Goal: Task Accomplishment & Management: Manage account settings

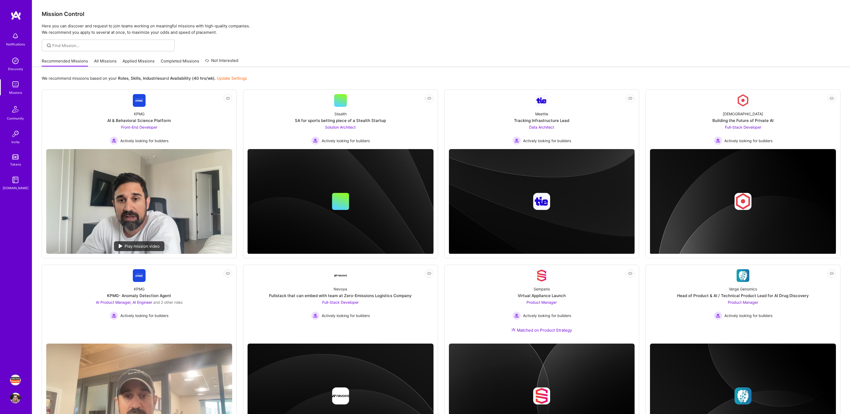
click at [15, 377] on img at bounding box center [15, 380] width 11 height 11
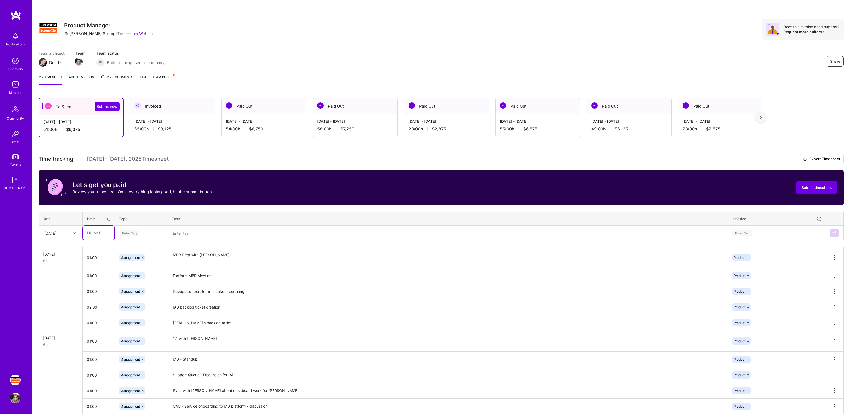
click at [106, 234] on input "text" at bounding box center [99, 233] width 32 height 14
type input "01:00"
type input "mana"
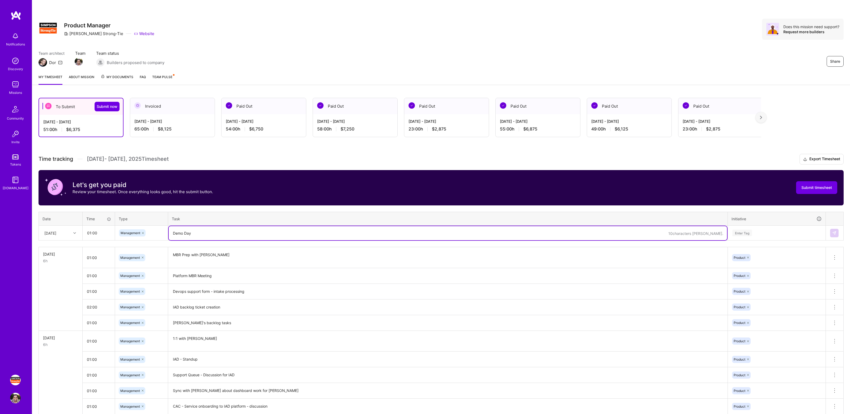
type textarea "Demo Day"
click at [92, 232] on input "01:00" at bounding box center [99, 233] width 32 height 14
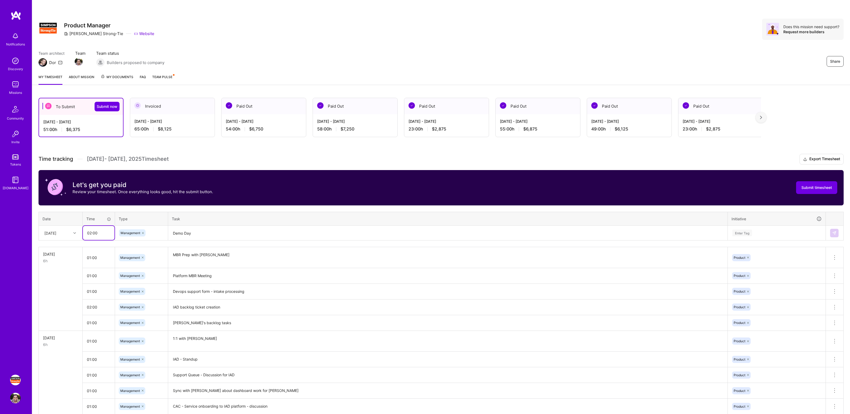
type input "02:00"
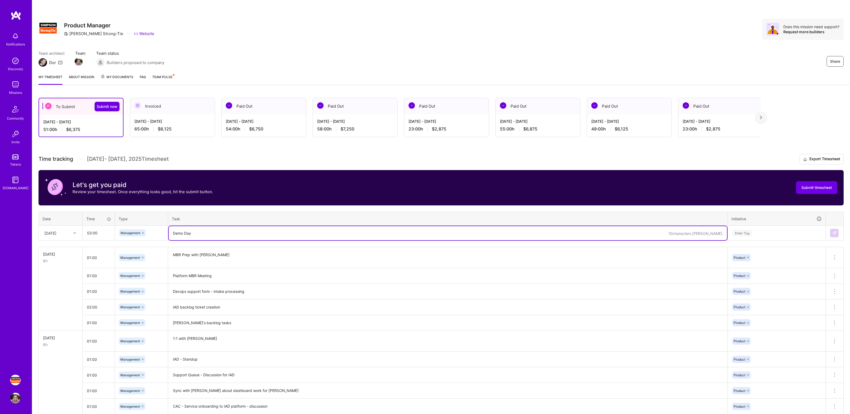
click at [174, 233] on textarea "Demo Day" at bounding box center [448, 233] width 558 height 14
type textarea "IAD Demo Day"
click at [773, 234] on div "Enter Tag" at bounding box center [777, 233] width 90 height 7
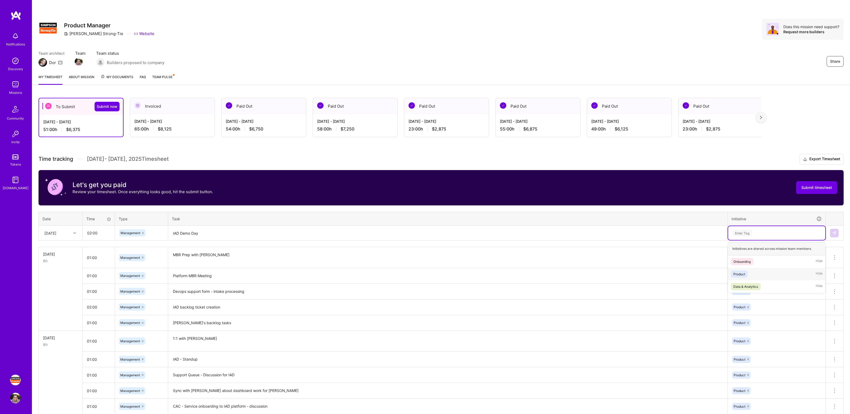
click at [753, 271] on div "Product Hide" at bounding box center [776, 274] width 97 height 12
click at [835, 233] on img at bounding box center [834, 233] width 4 height 4
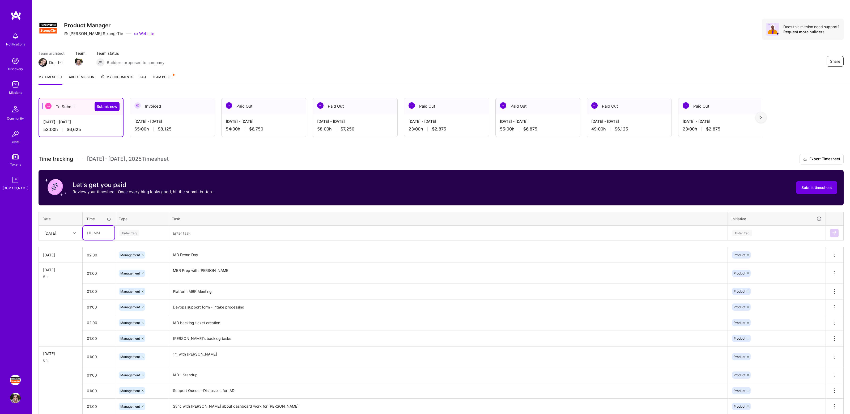
click at [101, 237] on input "text" at bounding box center [99, 233] width 32 height 14
type input "02:00"
type input "mana"
click at [184, 233] on textarea at bounding box center [448, 233] width 558 height 14
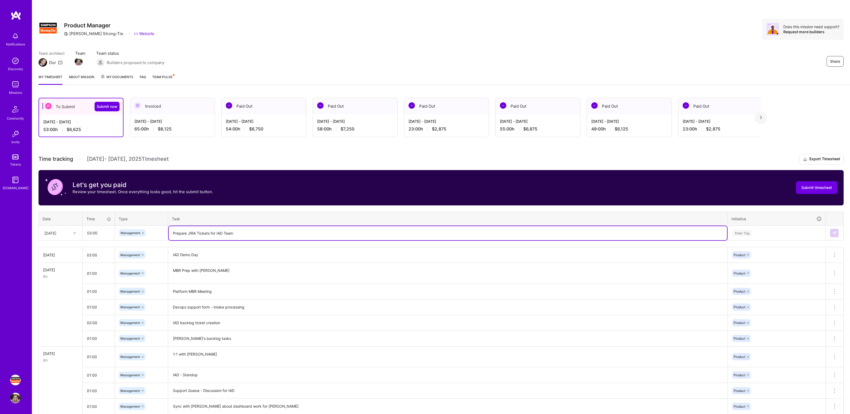
type textarea "Prepare JIRA Tickets for IAD Team"
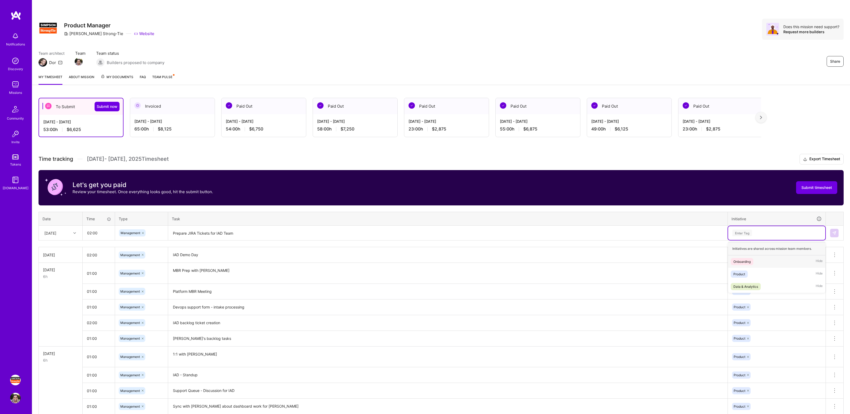
click at [765, 233] on div "Enter Tag" at bounding box center [777, 233] width 90 height 7
click at [750, 273] on div "Product Hide" at bounding box center [776, 274] width 97 height 12
click at [834, 234] on img at bounding box center [834, 233] width 4 height 4
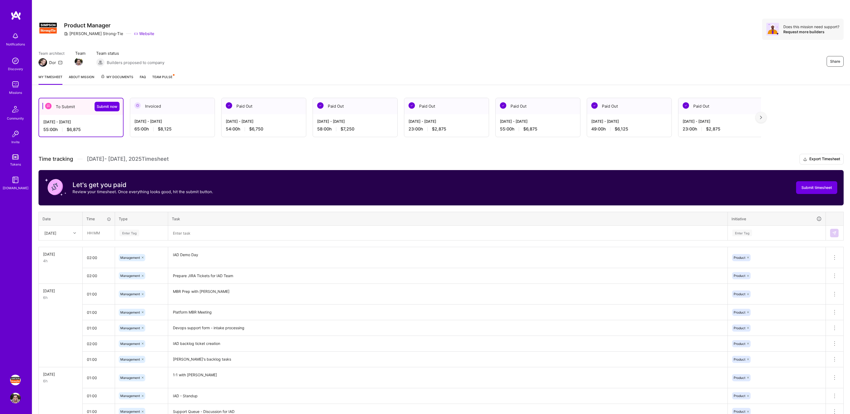
click at [294, 155] on h3 "Time tracking [DATE] - [DATE] Timesheet Export Timesheet" at bounding box center [441, 159] width 805 height 11
click at [94, 233] on input "text" at bounding box center [99, 233] width 32 height 14
type input "01:00"
type input "mana"
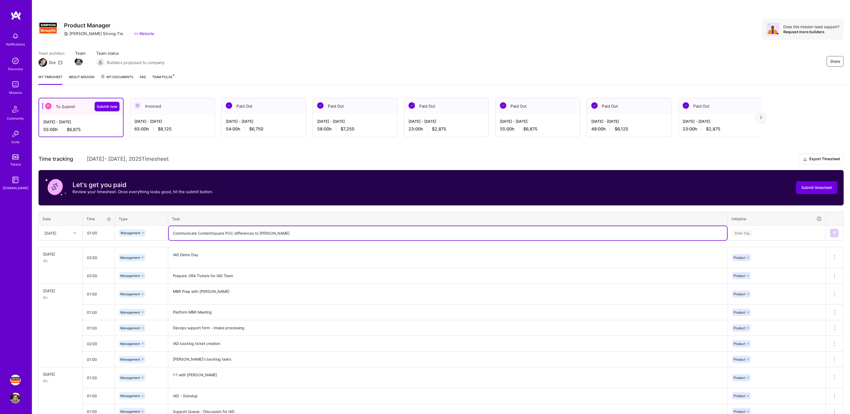
type textarea "Communicate ContentSquare POC differences to [PERSON_NAME]"
click at [780, 228] on div "Enter Tag" at bounding box center [776, 233] width 97 height 14
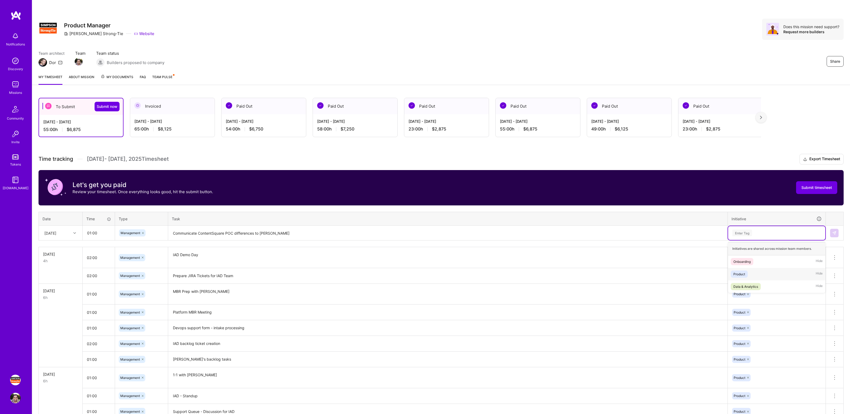
click at [766, 272] on div "Product Hide" at bounding box center [776, 274] width 97 height 12
click at [833, 233] on img at bounding box center [834, 233] width 4 height 4
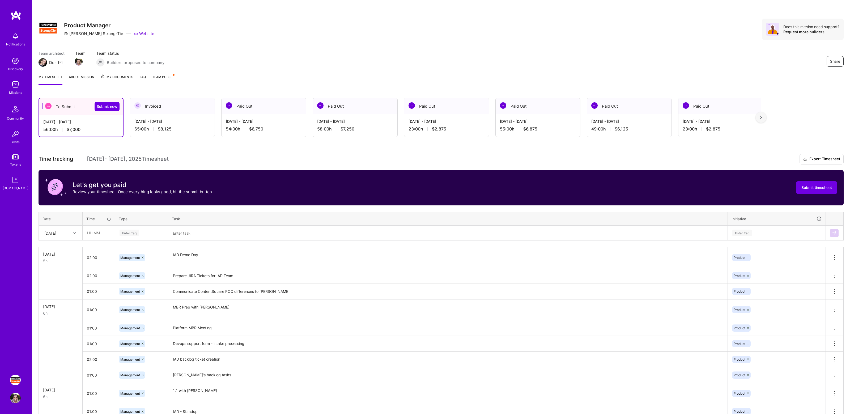
click at [264, 172] on div "Let's get you paid Review your timesheet. Once everything looks good, hit the s…" at bounding box center [441, 187] width 805 height 35
click at [260, 159] on h3 "Time tracking [DATE] - [DATE] Timesheet Export Timesheet" at bounding box center [441, 159] width 805 height 11
click at [112, 108] on span "Submit now" at bounding box center [107, 106] width 21 height 5
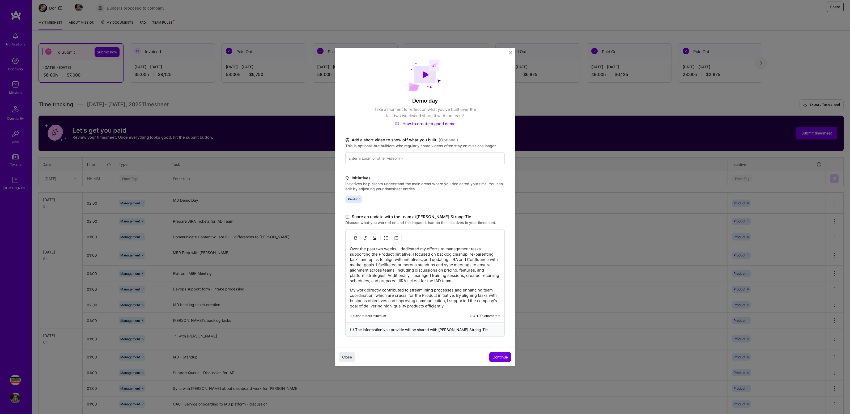
scroll to position [57, 0]
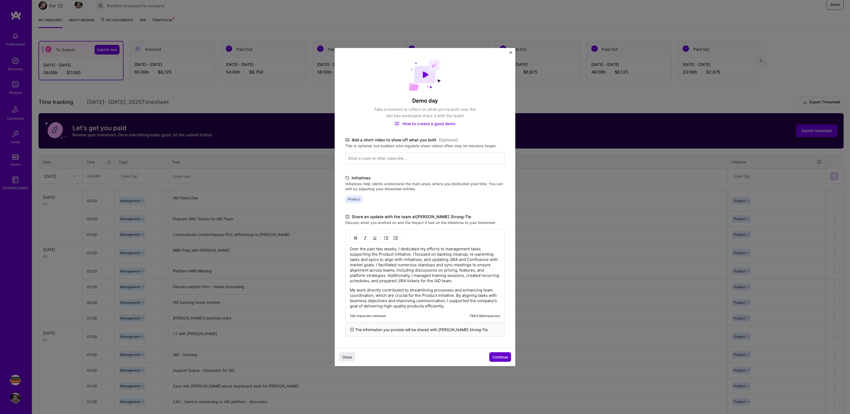
click at [499, 357] on span "Continue" at bounding box center [500, 356] width 15 height 5
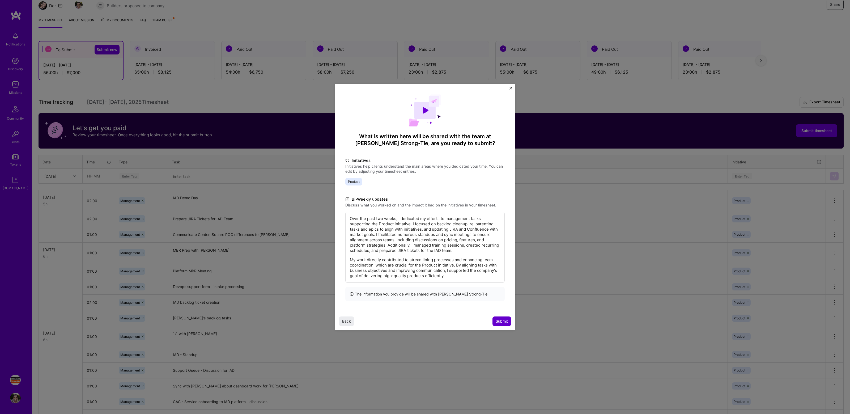
click at [500, 322] on span "Submit" at bounding box center [502, 321] width 12 height 5
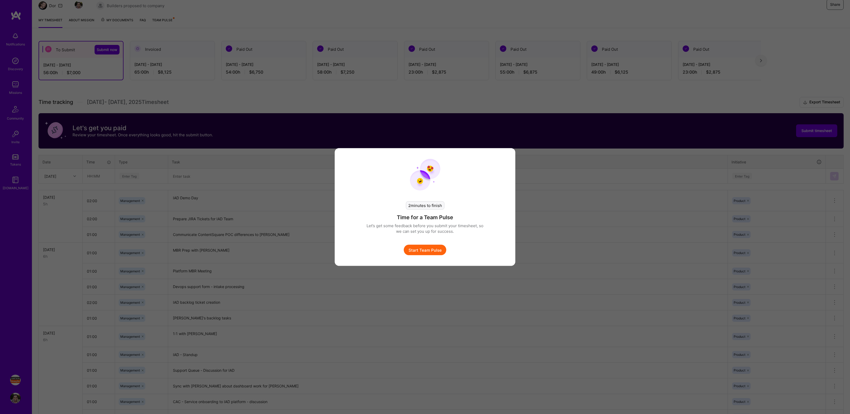
click at [426, 251] on button "Start Team Pulse" at bounding box center [425, 250] width 43 height 11
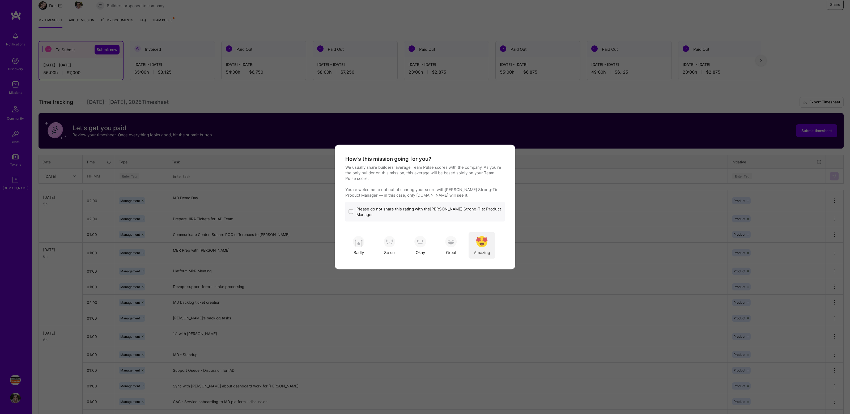
click at [481, 241] on img "modal" at bounding box center [482, 242] width 12 height 12
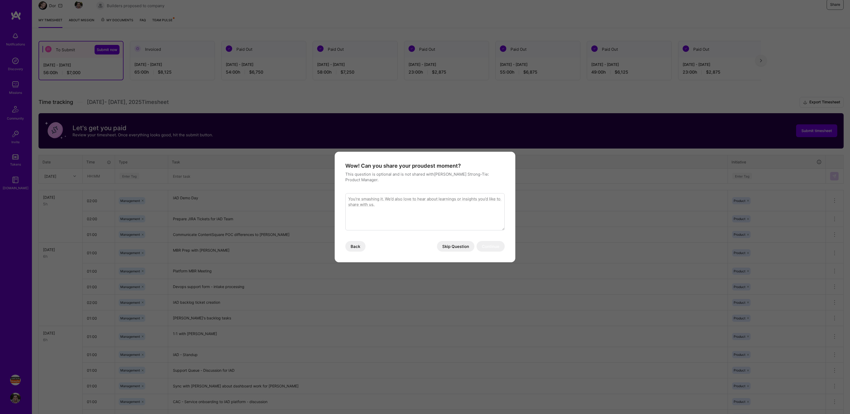
click at [449, 243] on button "Skip Question" at bounding box center [455, 246] width 37 height 11
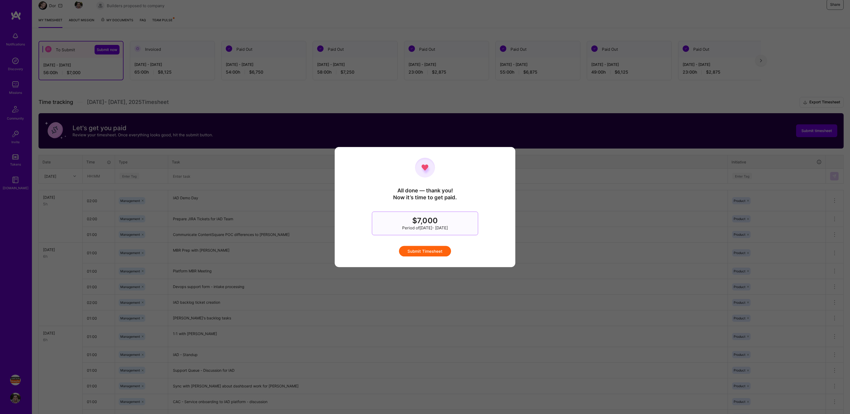
click at [429, 254] on button "Submit Timesheet" at bounding box center [425, 251] width 52 height 11
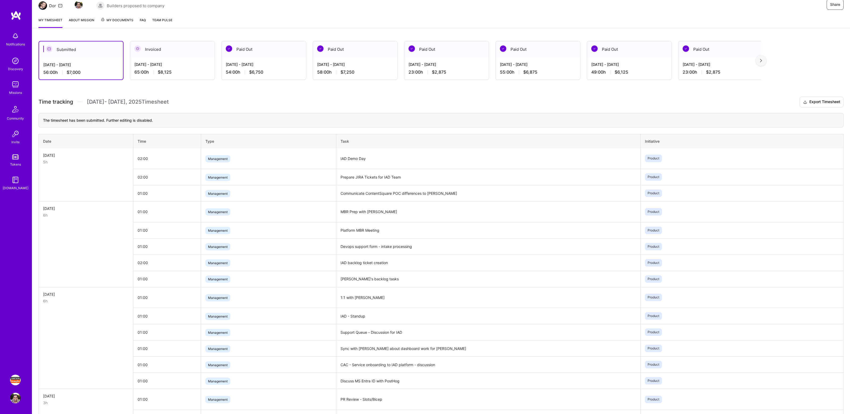
scroll to position [0, 0]
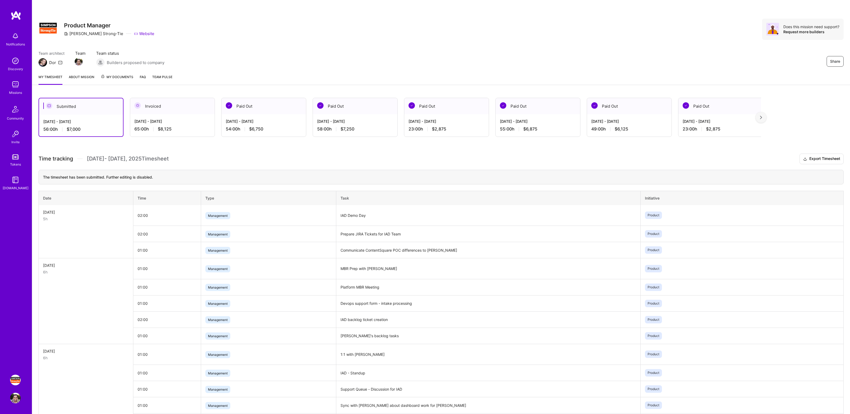
click at [543, 55] on div "Team architect Dor Team Team status Builders proposed to company Share" at bounding box center [441, 58] width 805 height 16
